Goal: Task Accomplishment & Management: Manage account settings

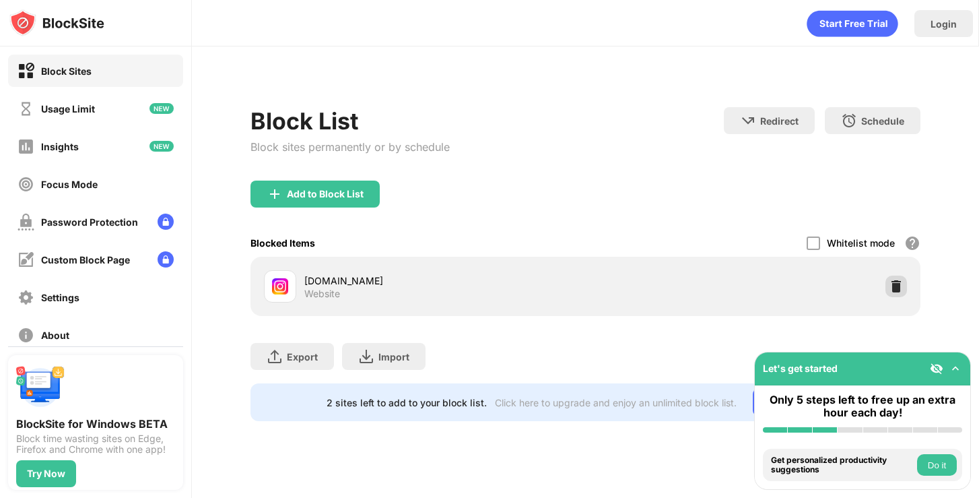
click at [894, 289] on img at bounding box center [896, 286] width 13 height 13
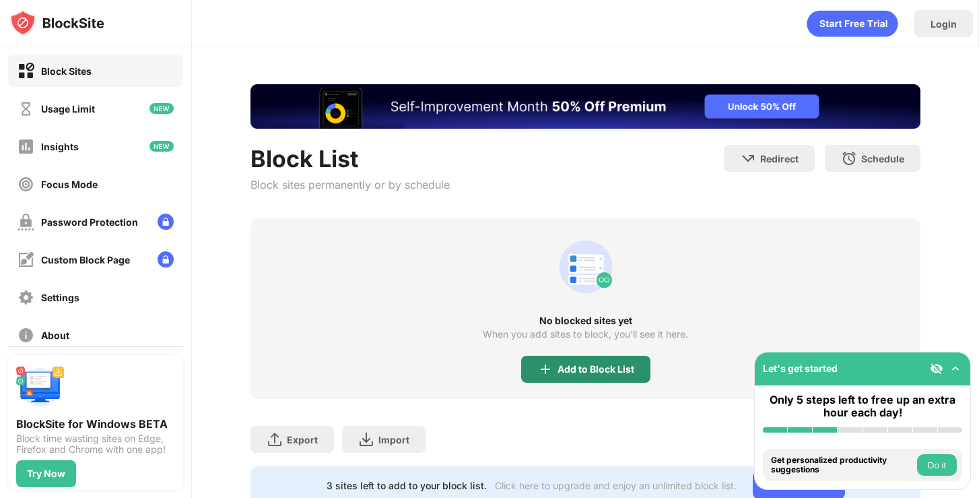
click at [610, 366] on div "Add to Block List" at bounding box center [596, 369] width 77 height 11
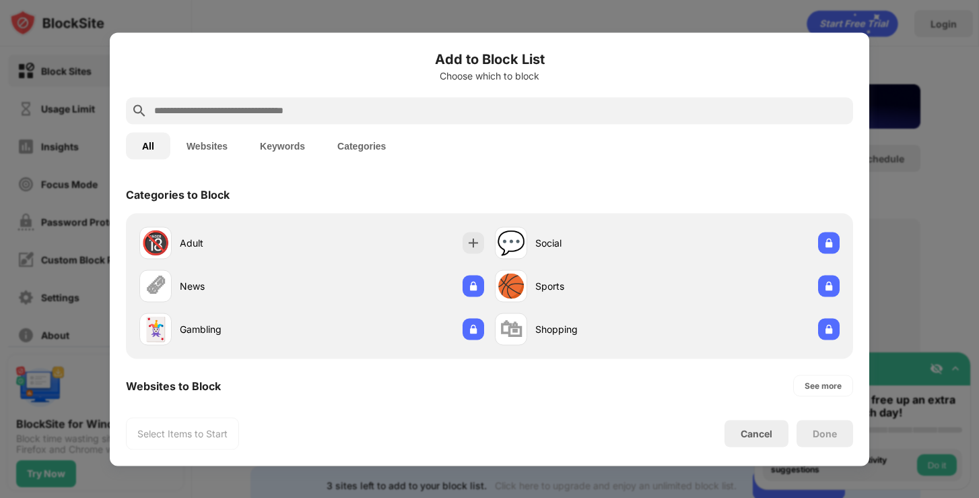
click at [401, 113] on input "text" at bounding box center [500, 110] width 695 height 16
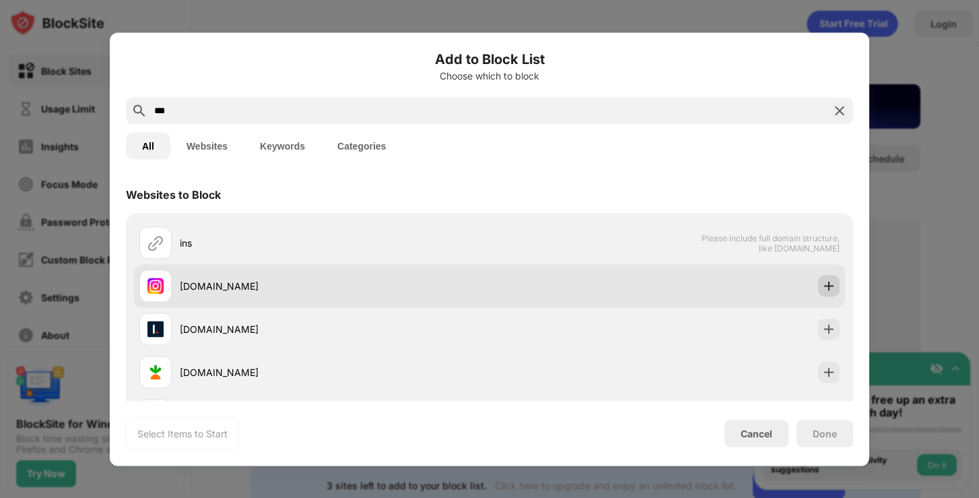
type input "***"
click at [833, 284] on img at bounding box center [828, 285] width 13 height 13
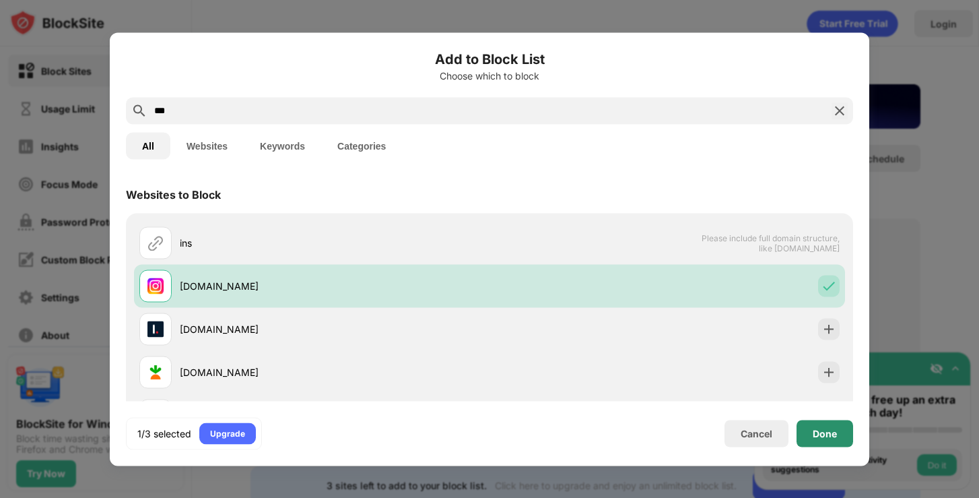
click at [829, 428] on div "Done" at bounding box center [825, 433] width 24 height 11
